Goal: Task Accomplishment & Management: Manage account settings

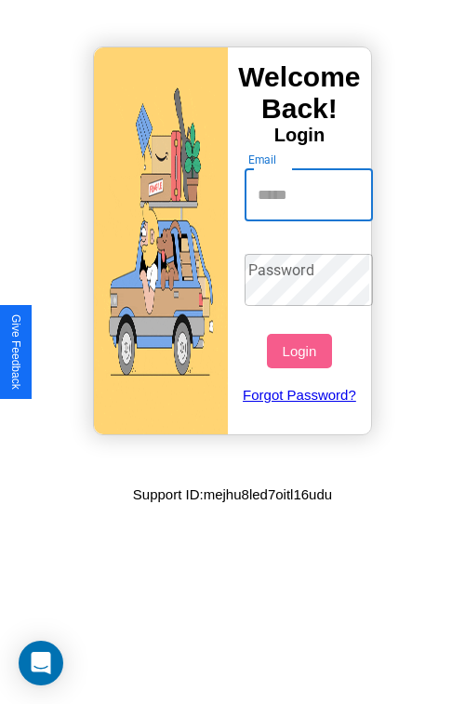
click at [311, 194] on input "Email" at bounding box center [309, 195] width 129 height 52
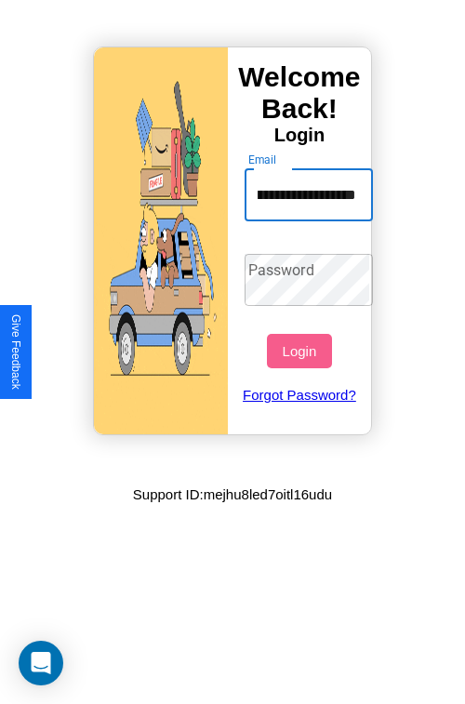
scroll to position [0, 66]
type input "**********"
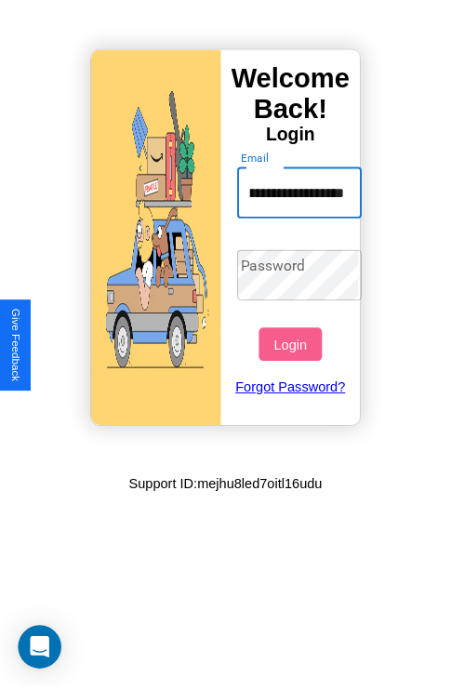
scroll to position [0, 0]
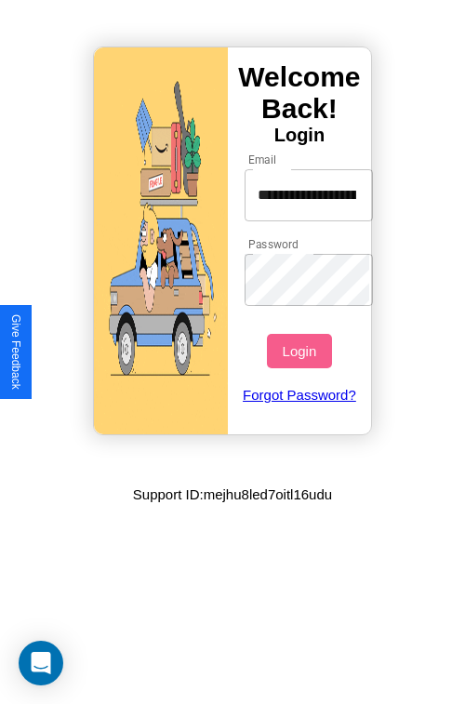
click at [301, 351] on button "Login" at bounding box center [299, 351] width 64 height 34
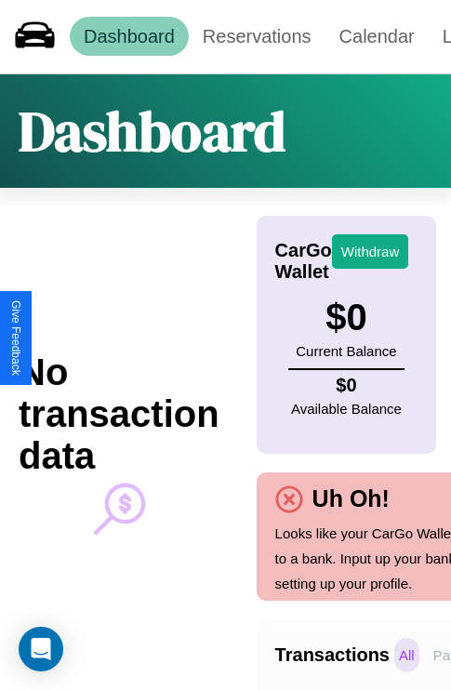
scroll to position [0, 132]
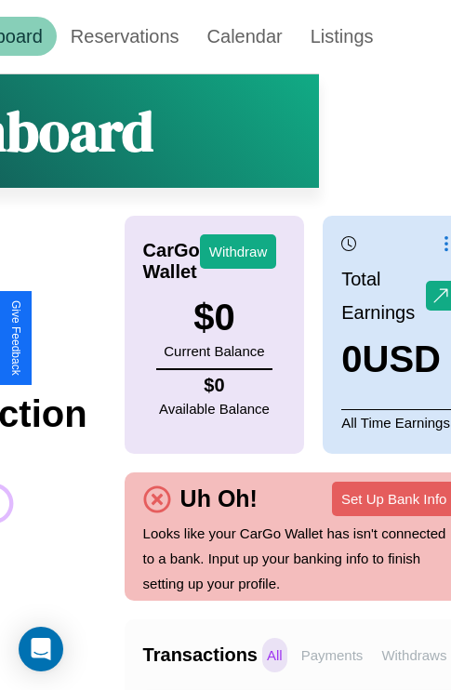
click at [414, 655] on p "Withdraws" at bounding box center [414, 655] width 74 height 34
click at [332, 655] on p "Payments" at bounding box center [333, 655] width 72 height 34
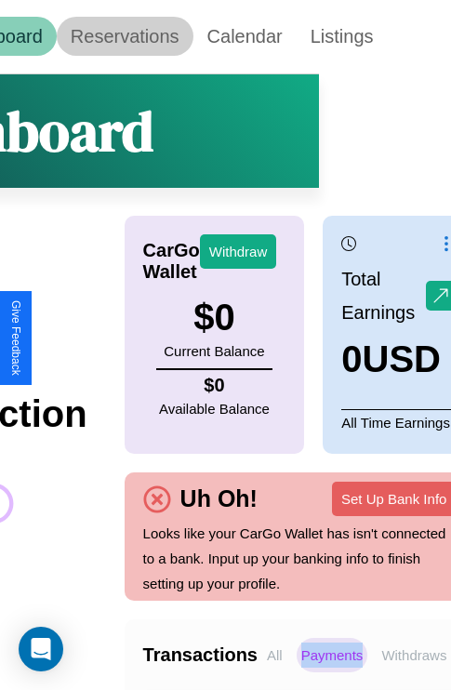
click at [125, 36] on link "Reservations" at bounding box center [125, 36] width 137 height 39
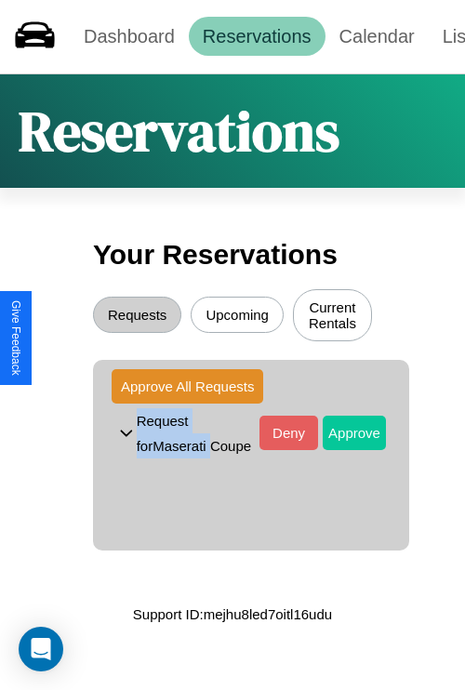
click at [340, 435] on button "Approve" at bounding box center [354, 433] width 63 height 34
